Goal: Information Seeking & Learning: Learn about a topic

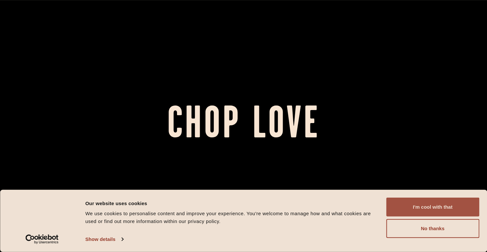
click at [463, 210] on button "I'm cool with that" at bounding box center [432, 206] width 93 height 19
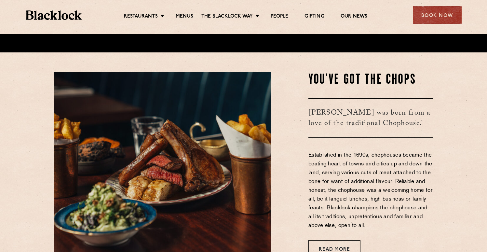
scroll to position [235, 0]
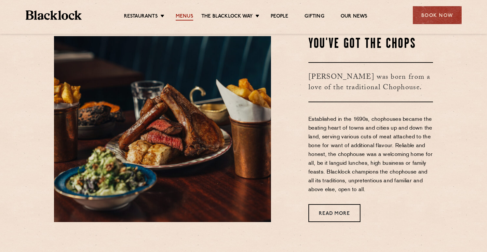
click at [182, 16] on link "Menus" at bounding box center [184, 16] width 18 height 7
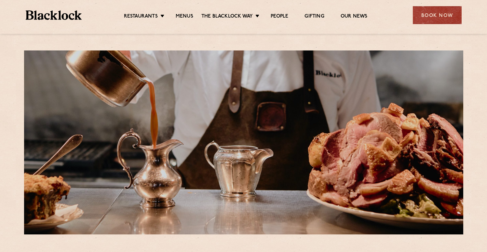
scroll to position [222, 0]
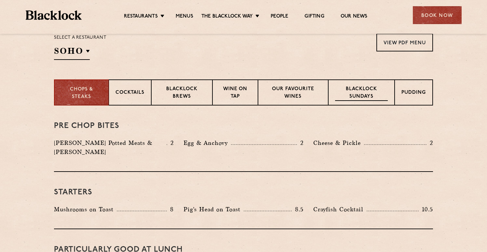
click at [387, 99] on p "Blacklock Sundays" at bounding box center [361, 92] width 53 height 15
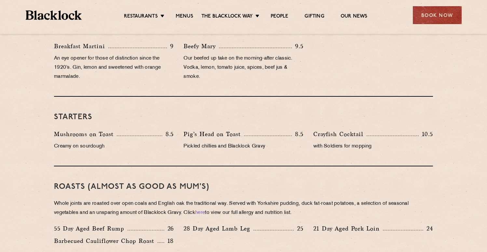
scroll to position [333, 0]
